Goal: Information Seeking & Learning: Learn about a topic

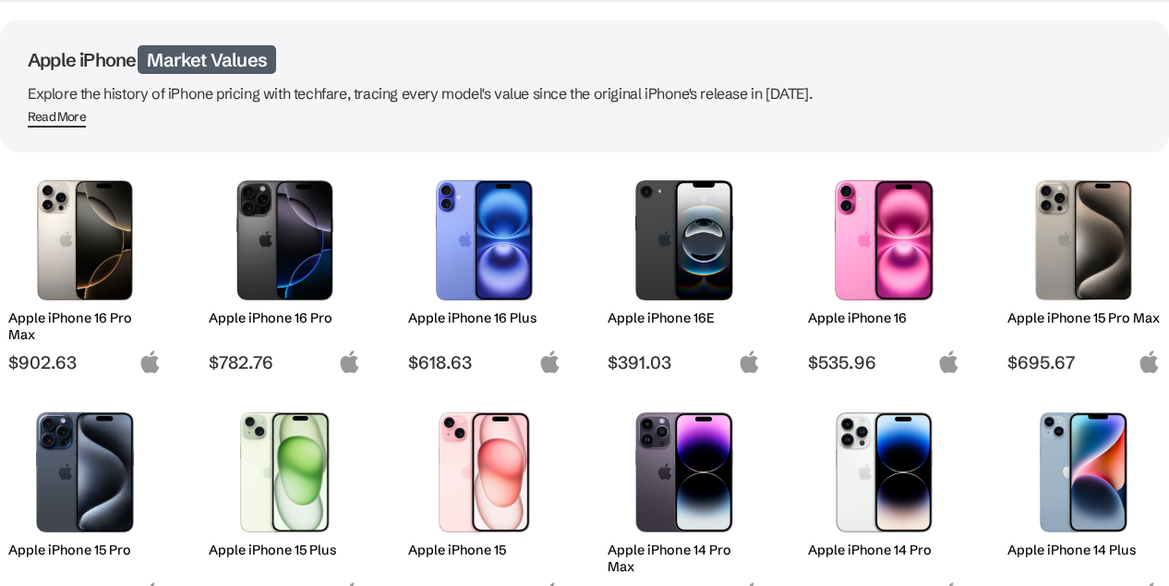
scroll to position [208, 0]
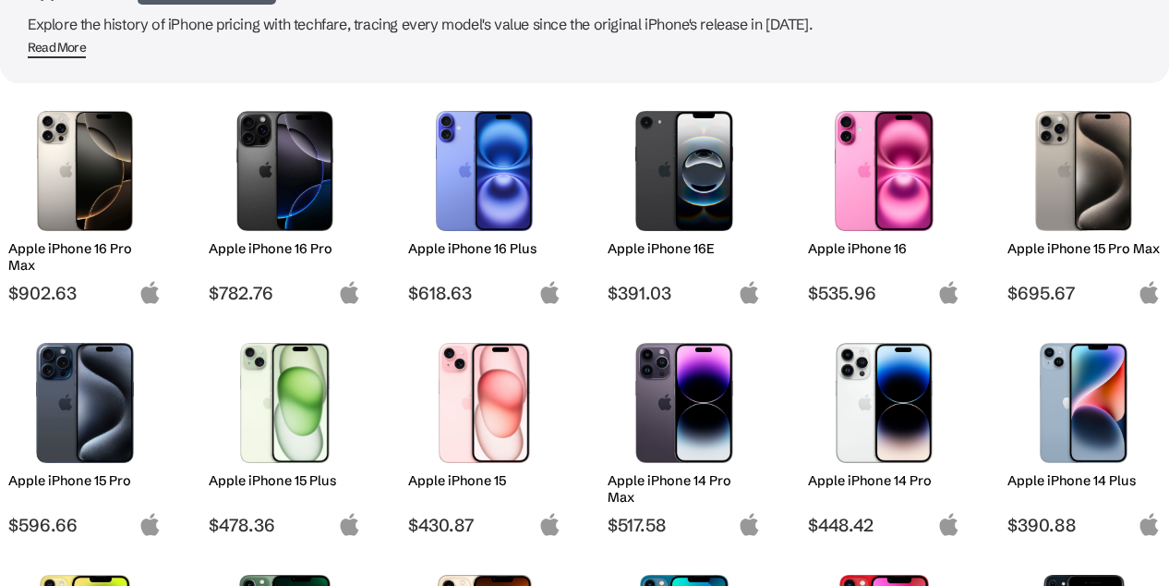
click at [56, 253] on h2 "Apple iPhone 16 Pro Max" at bounding box center [84, 256] width 153 height 33
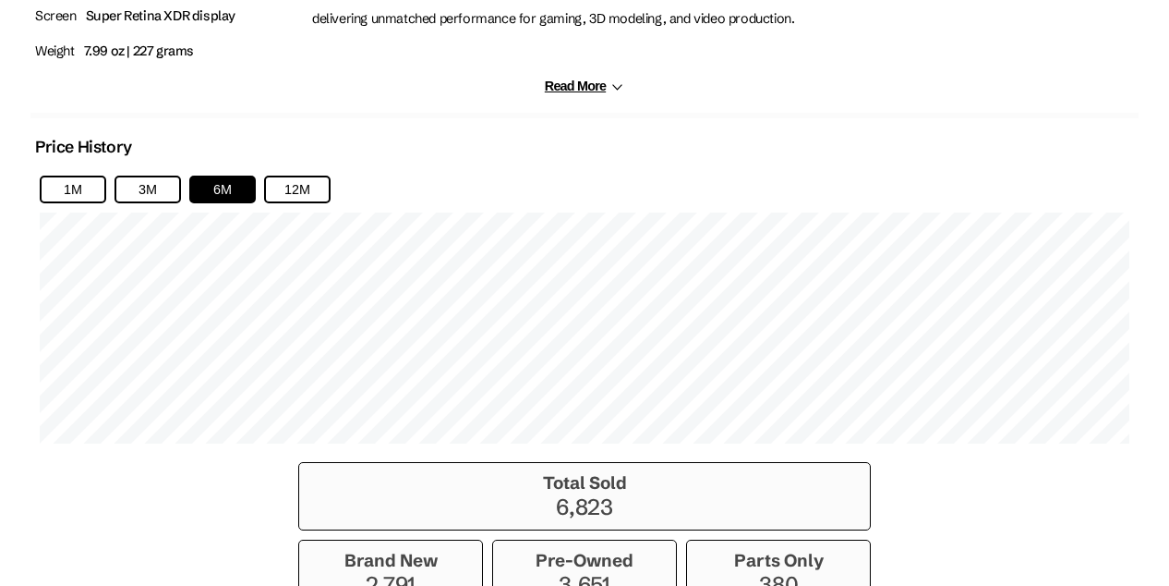
scroll to position [1593, 0]
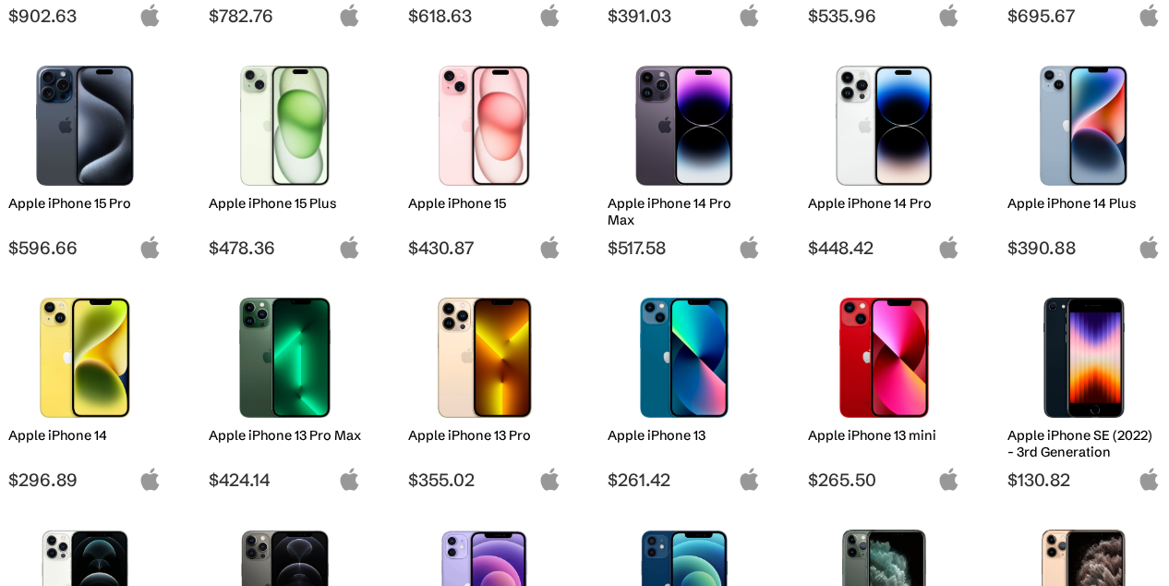
scroll to position [277, 0]
